Goal: Find specific page/section: Find specific page/section

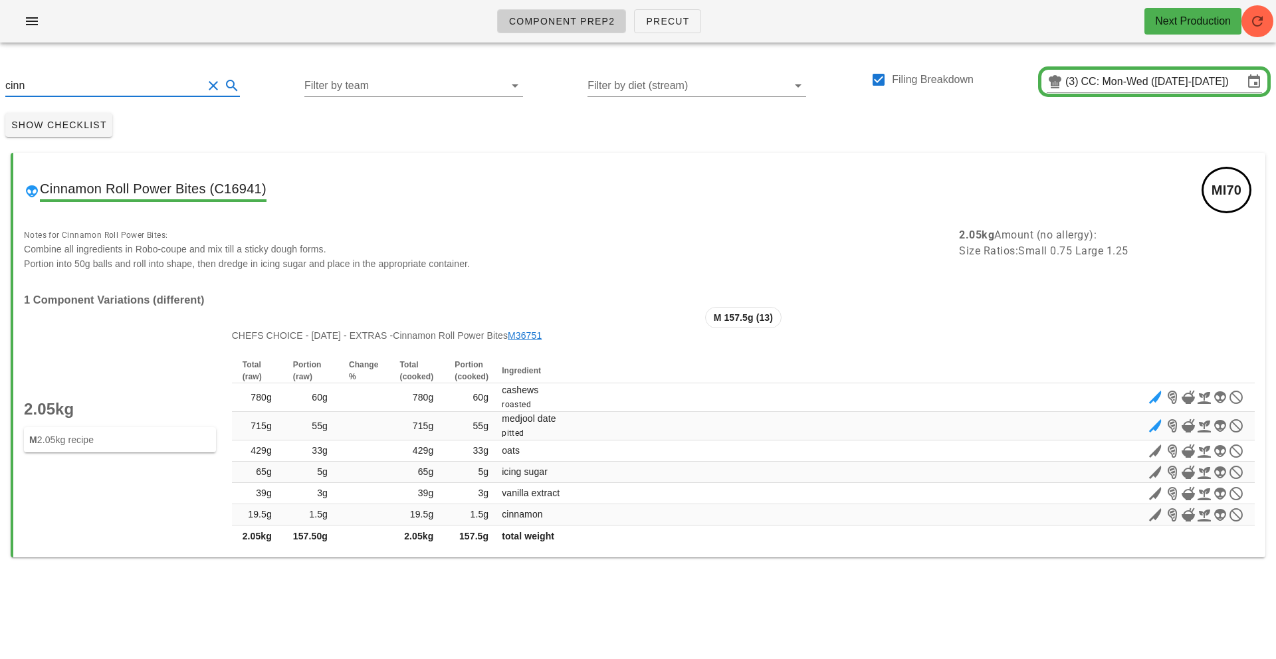
click at [205, 80] on button "Clear Search" at bounding box center [213, 86] width 16 height 16
click at [224, 80] on icon at bounding box center [232, 86] width 16 height 16
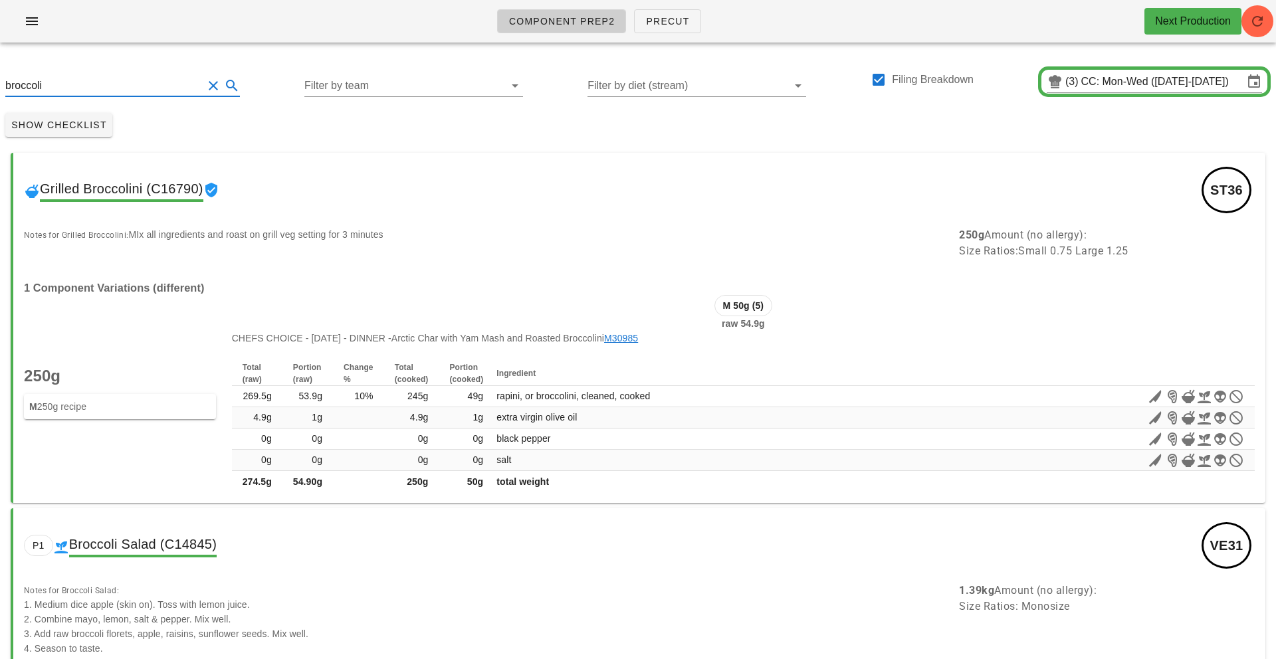
click at [7, 87] on input "broccoli" at bounding box center [103, 85] width 197 height 21
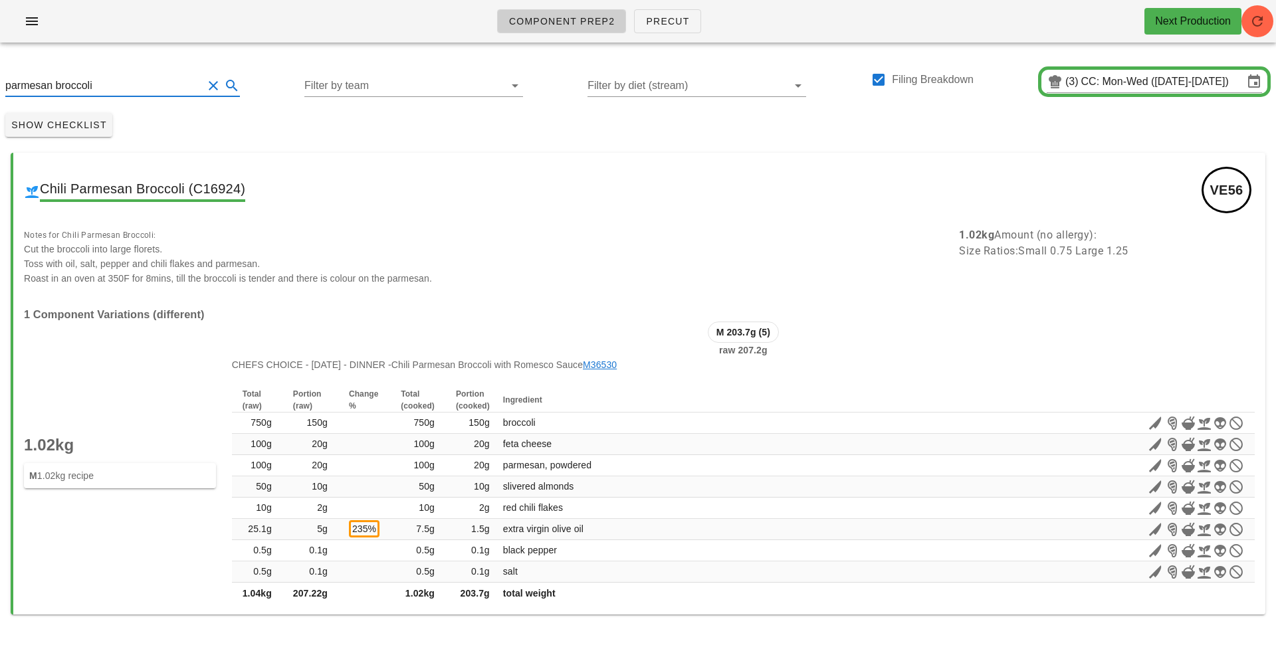
type input "parmesan broccoli"
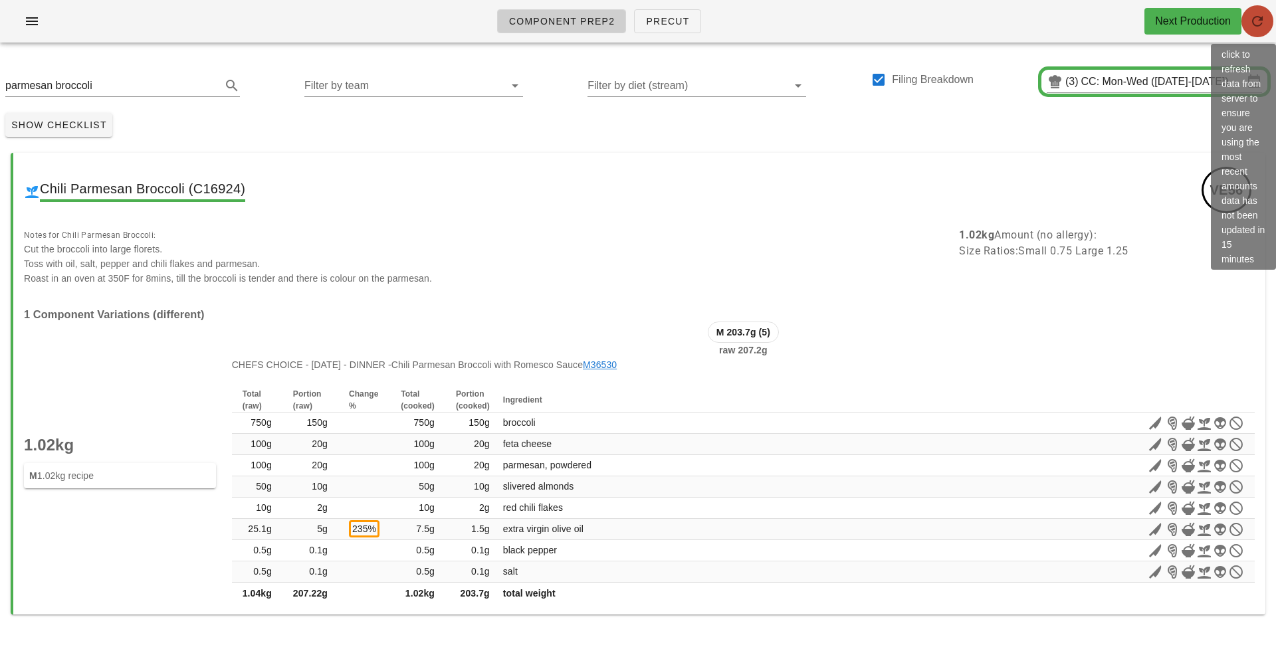
click at [1263, 20] on icon "button" at bounding box center [1257, 21] width 16 height 16
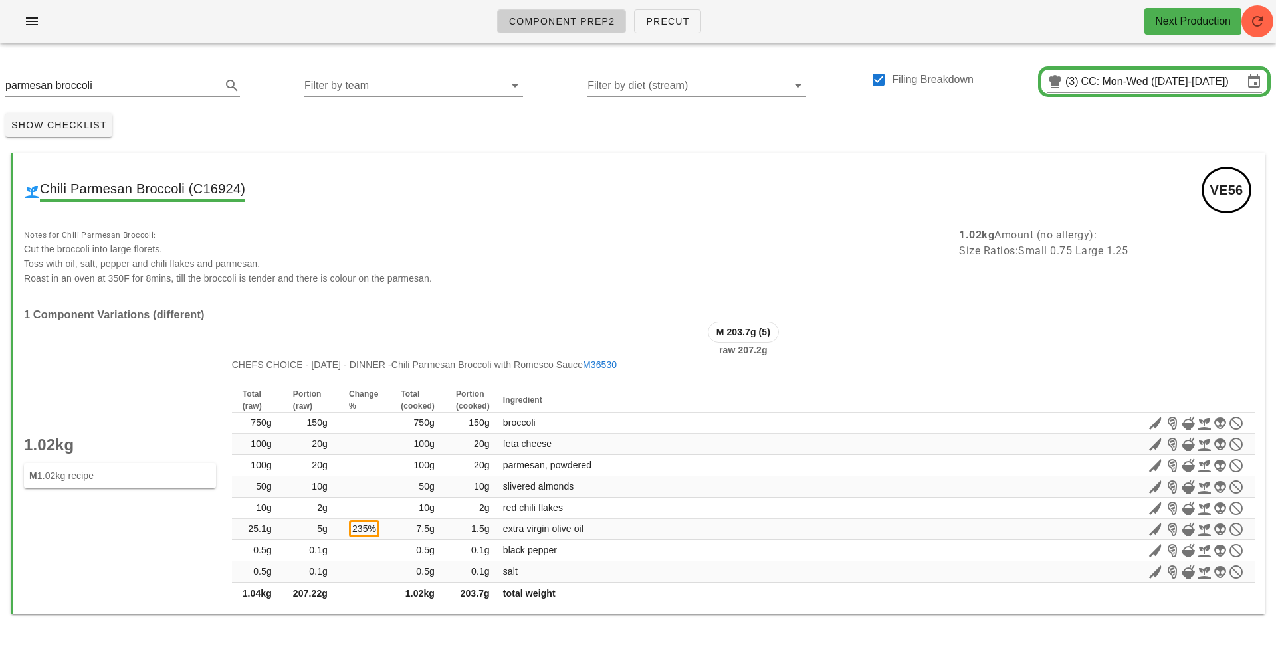
click at [205, 87] on button "Clear Search" at bounding box center [213, 86] width 16 height 16
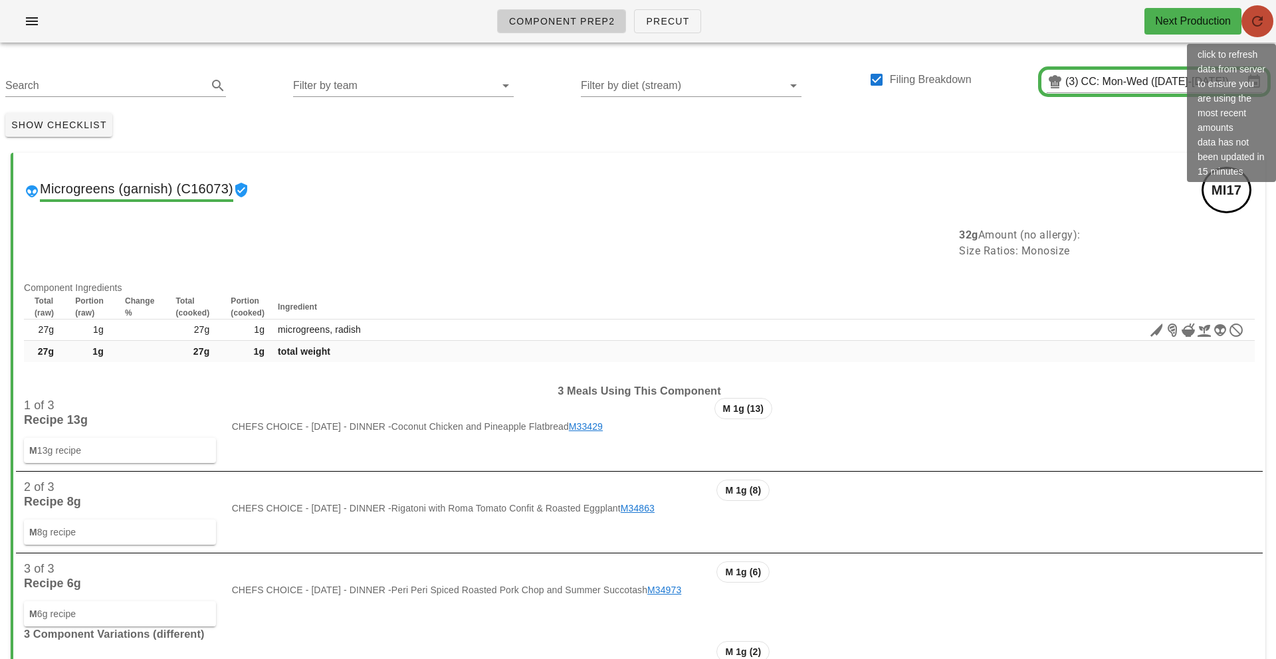
click at [1258, 19] on icon "button" at bounding box center [1257, 21] width 16 height 16
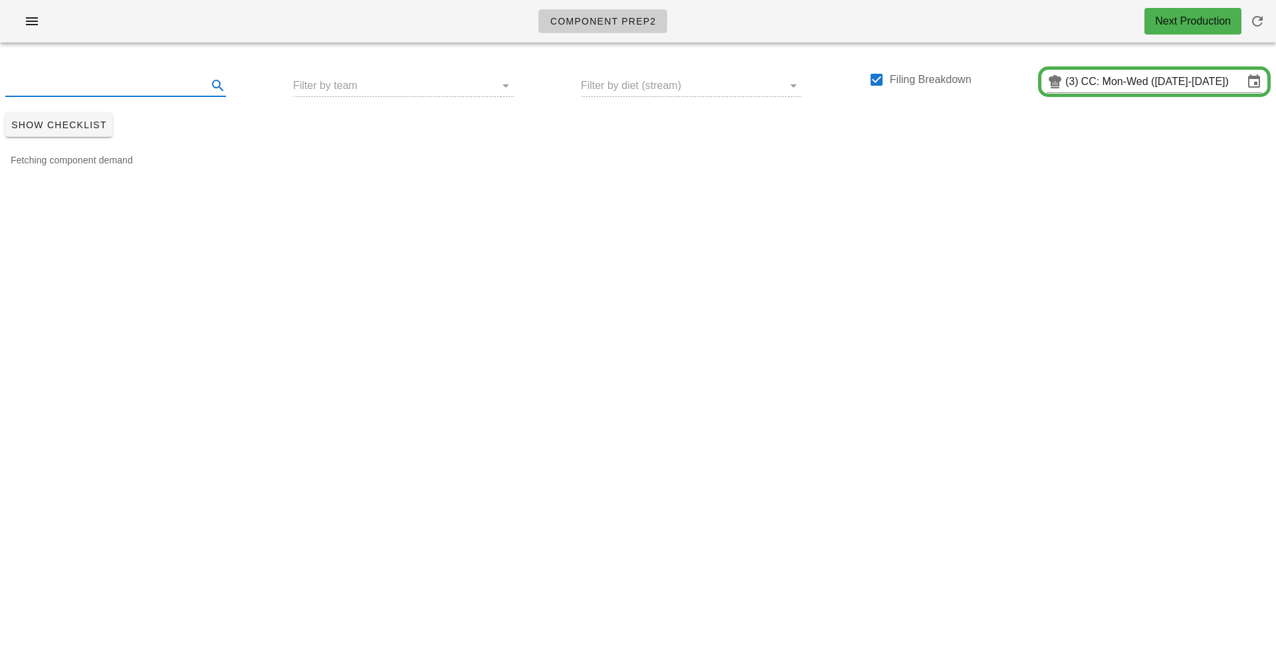
click at [80, 91] on input "text" at bounding box center [104, 85] width 199 height 21
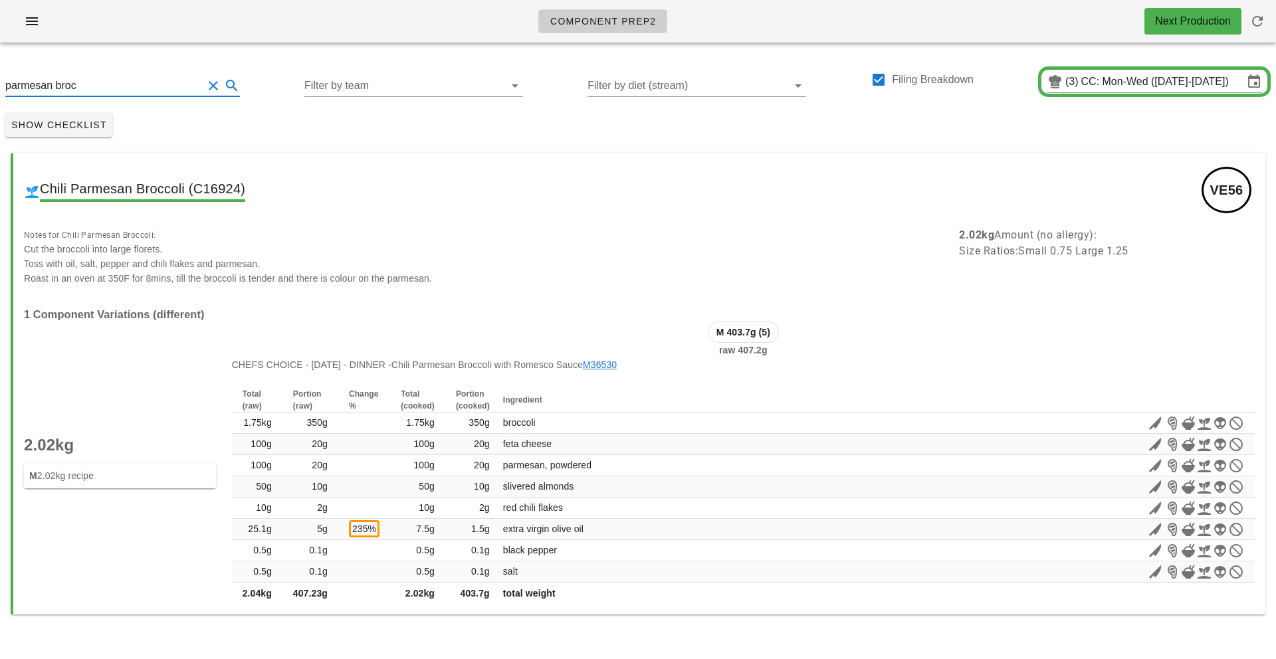
drag, startPoint x: 205, startPoint y: 114, endPoint x: 163, endPoint y: 92, distance: 46.4
click at [205, 114] on div "Show Checklist" at bounding box center [638, 125] width 1276 height 35
drag, startPoint x: 85, startPoint y: 81, endPoint x: 0, endPoint y: 50, distance: 90.4
click at [0, 54] on div "parmesan broc Filter by team Filter by diet (stream) Filing Breakdown (3) CC: M…" at bounding box center [638, 80] width 1276 height 54
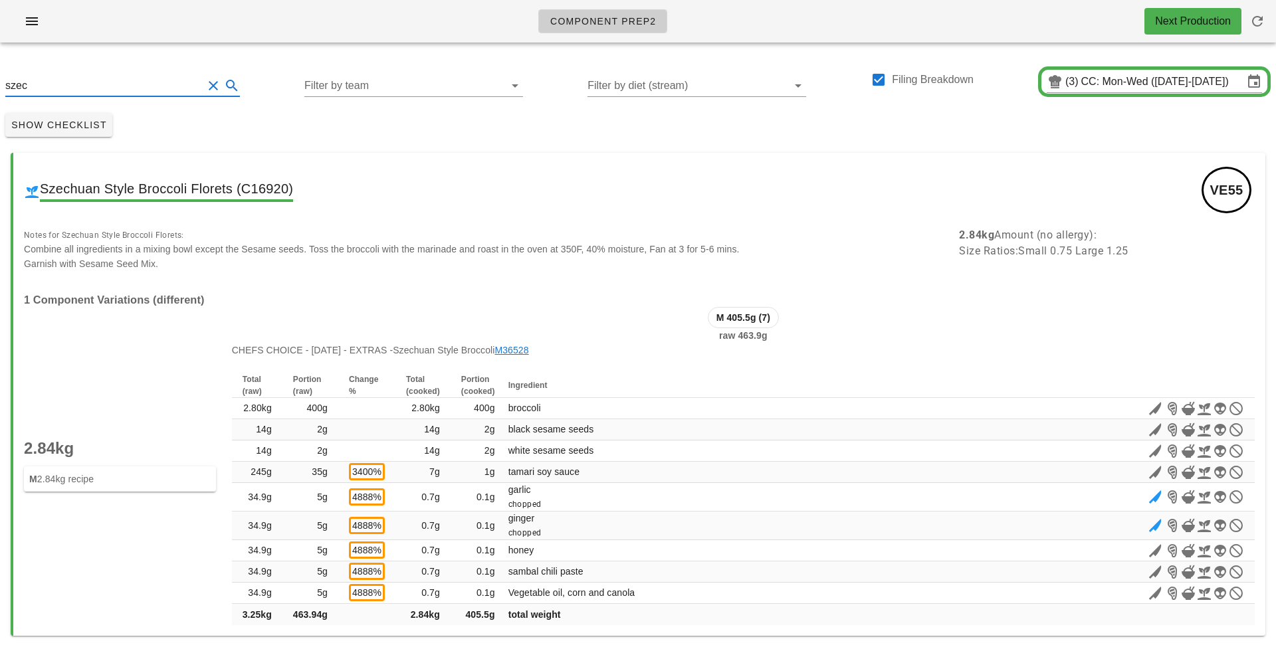
type input "szec"
